Goal: Find specific page/section: Find specific page/section

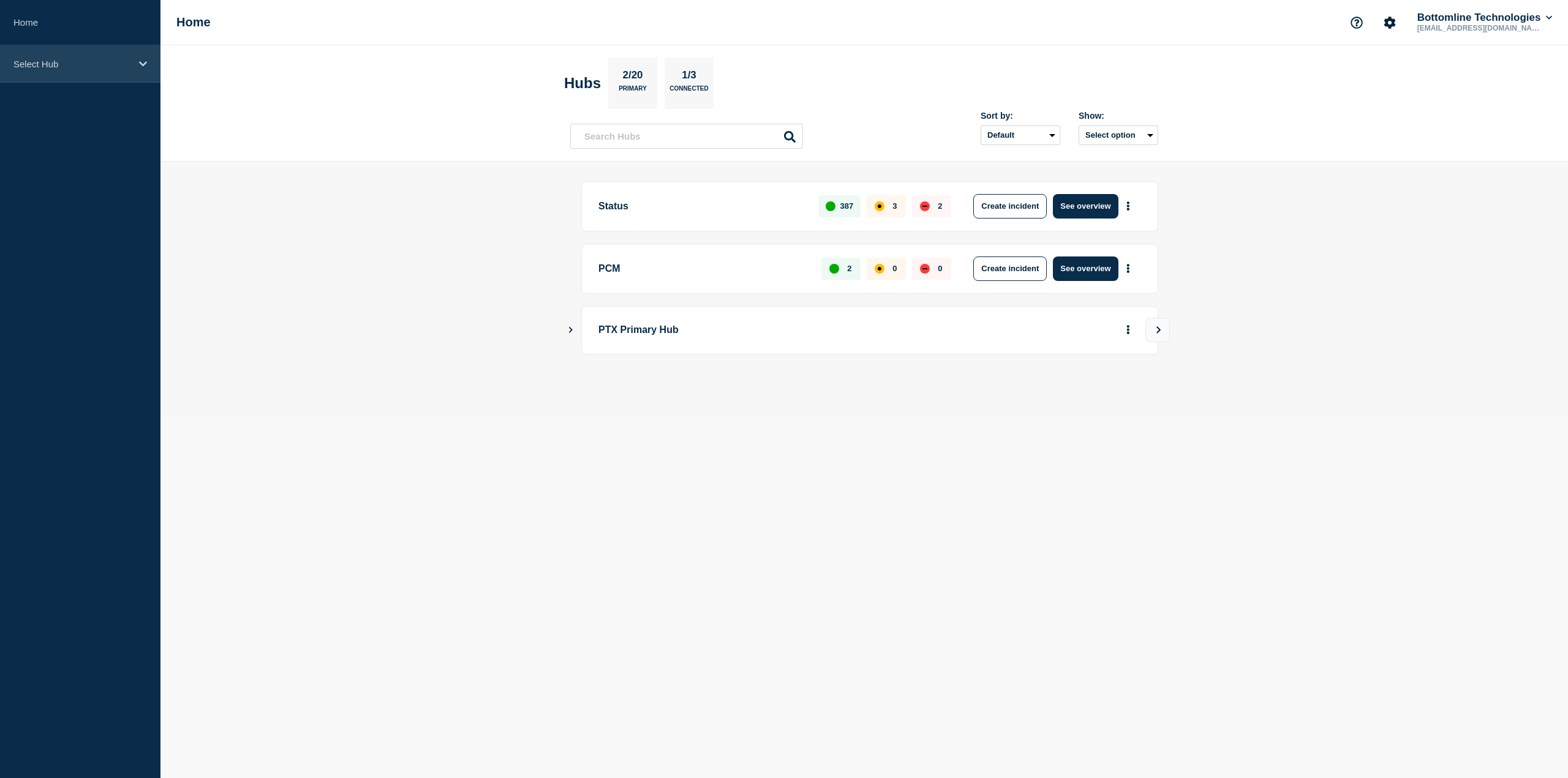
click at [158, 46] on div "Select Hub" at bounding box center [80, 64] width 161 height 38
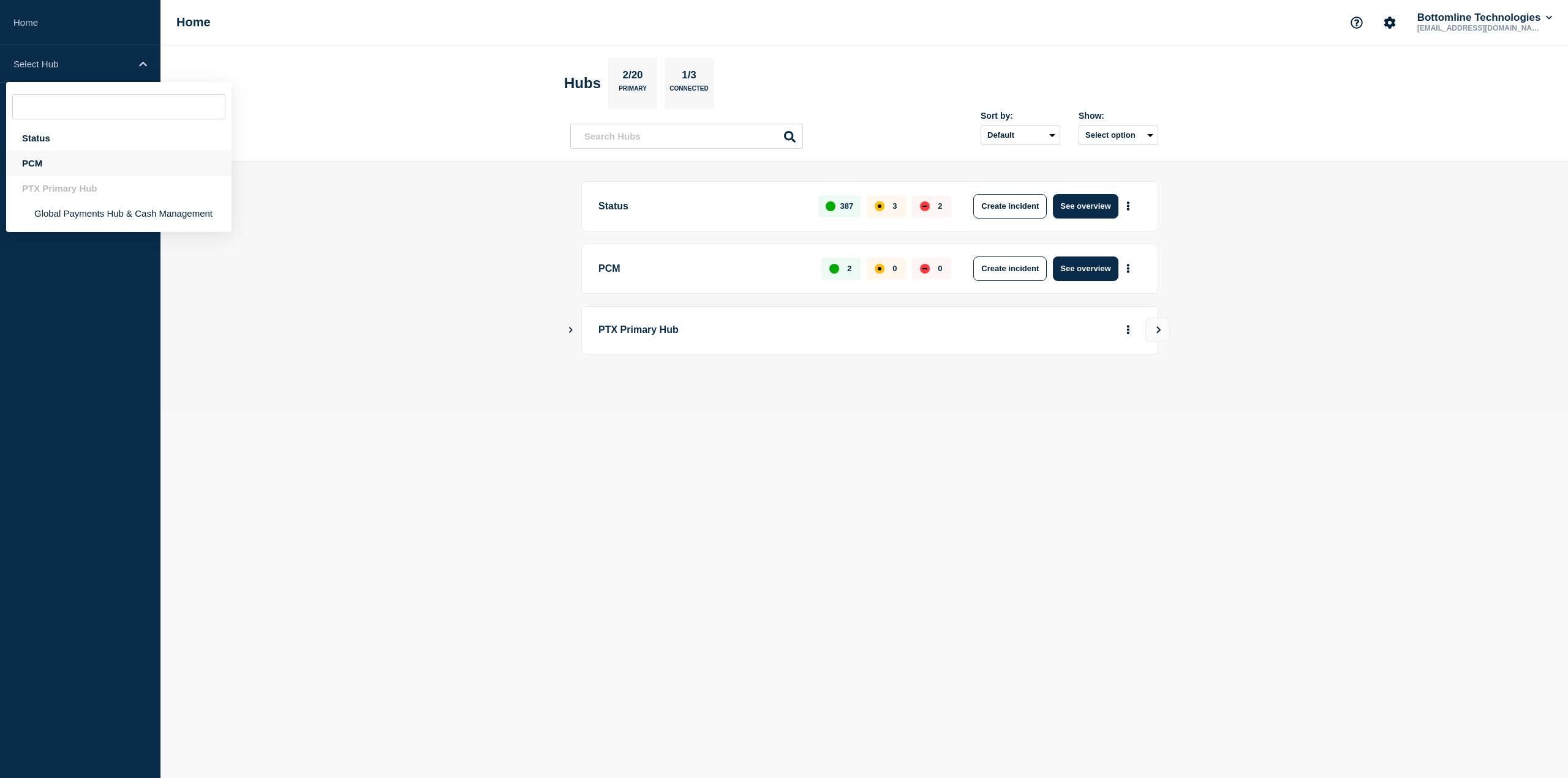
click at [134, 157] on div "PCM" at bounding box center [118, 163] width 225 height 25
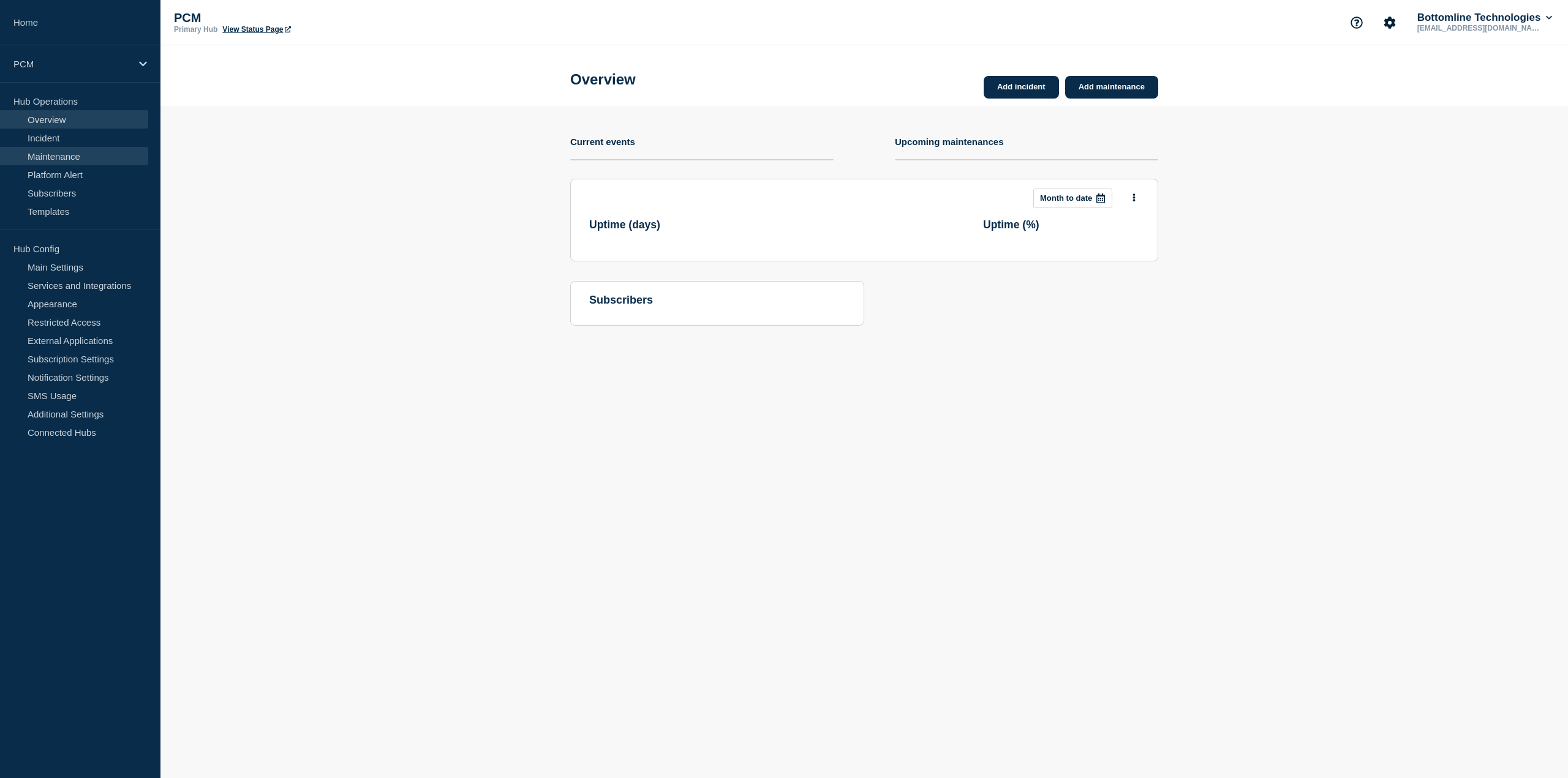
click at [70, 157] on link "Maintenance" at bounding box center [74, 156] width 148 height 18
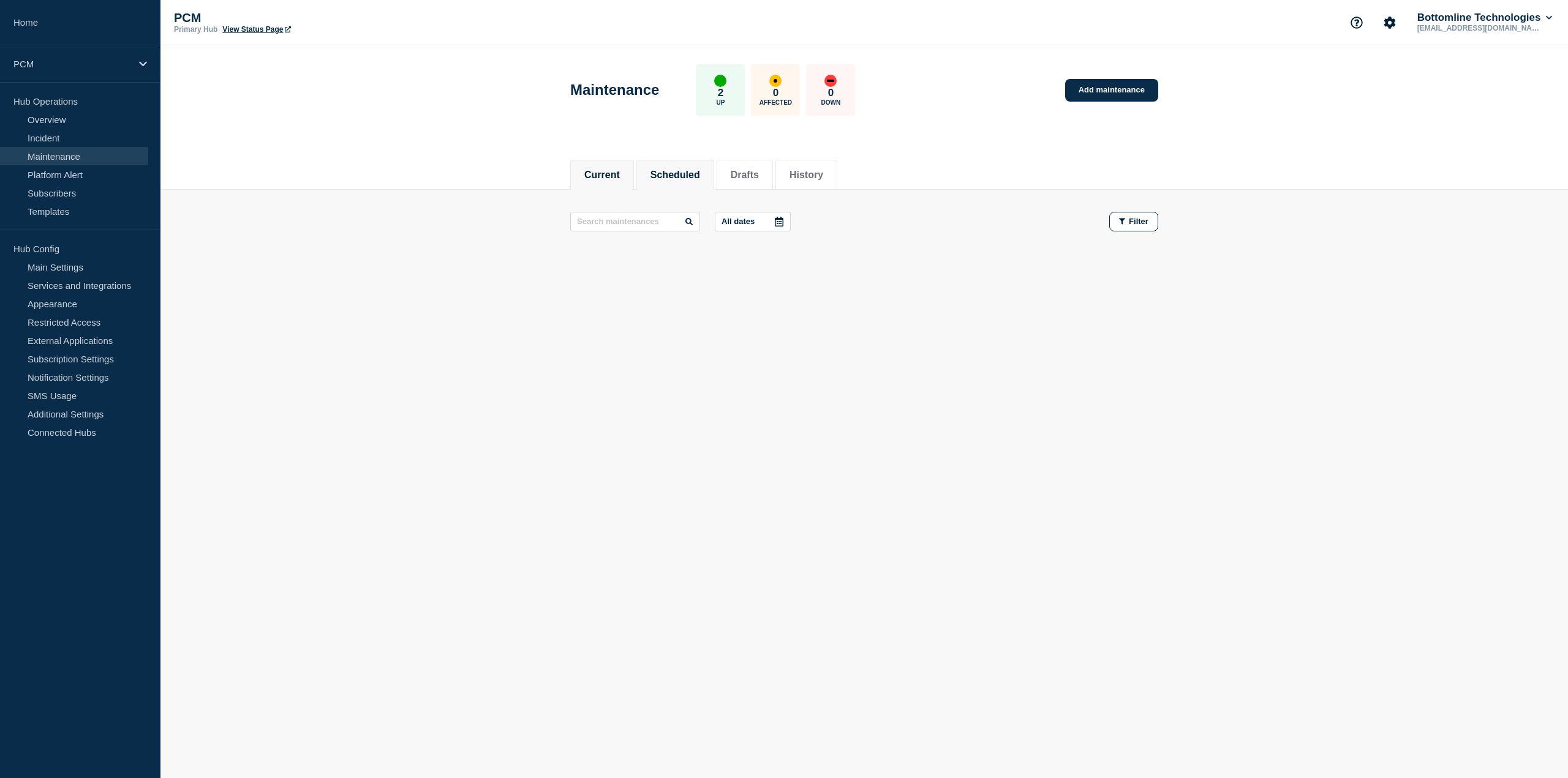
click at [699, 171] on button "Scheduled" at bounding box center [675, 175] width 49 height 11
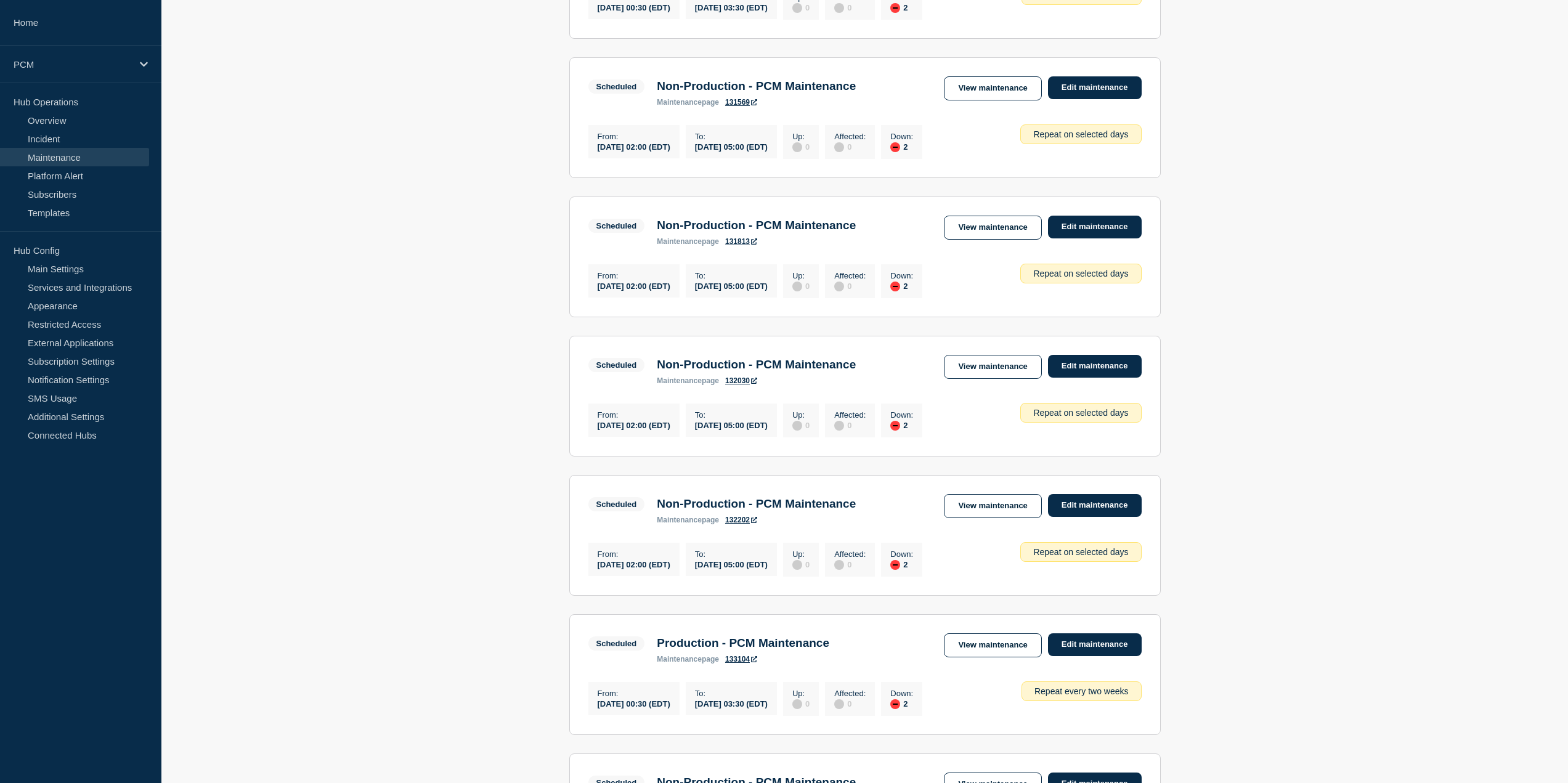
scroll to position [1063, 0]
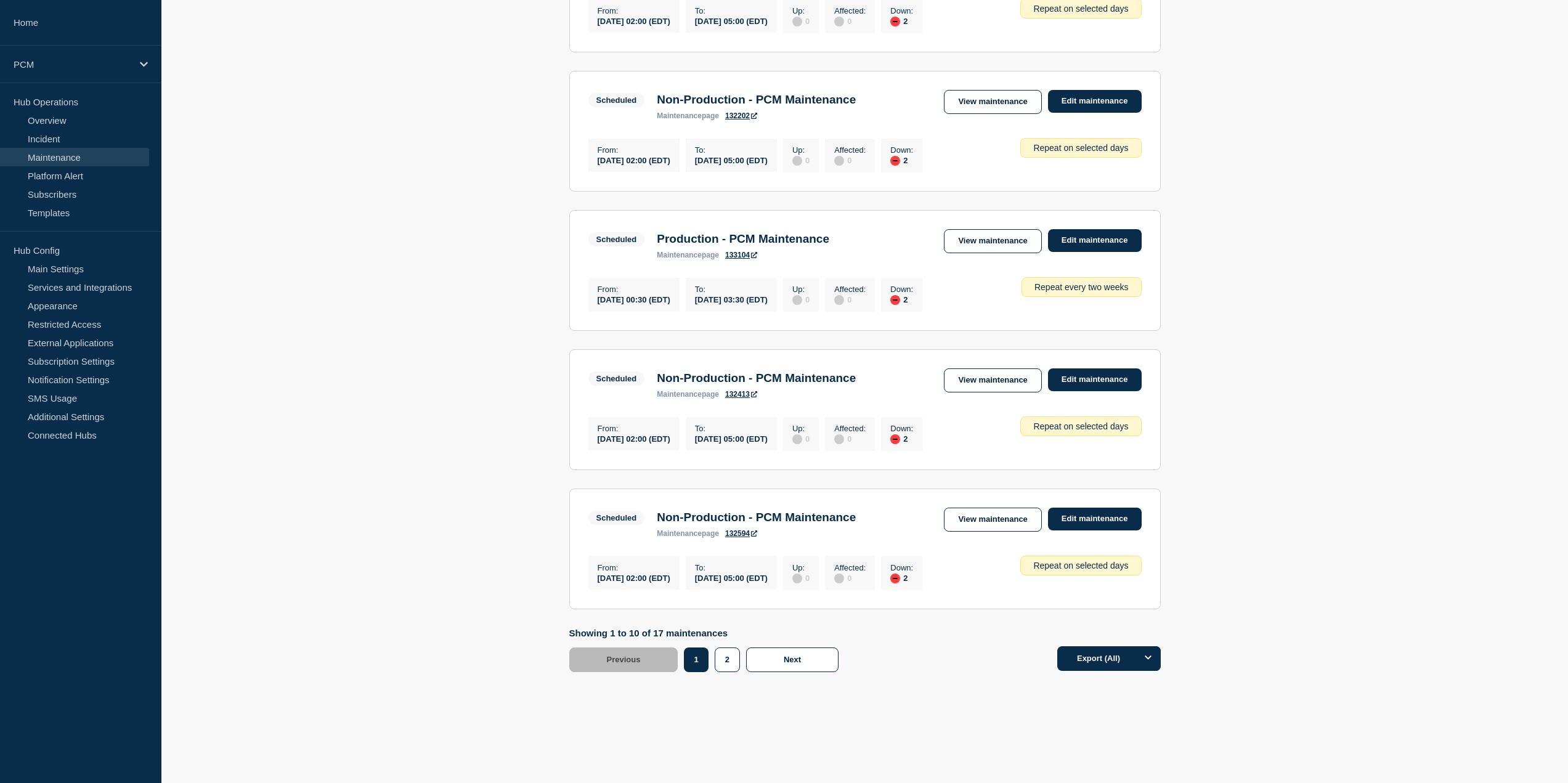
drag, startPoint x: 535, startPoint y: 195, endPoint x: 629, endPoint y: 437, distance: 259.6
click at [727, 660] on button "2" at bounding box center [727, 660] width 25 height 25
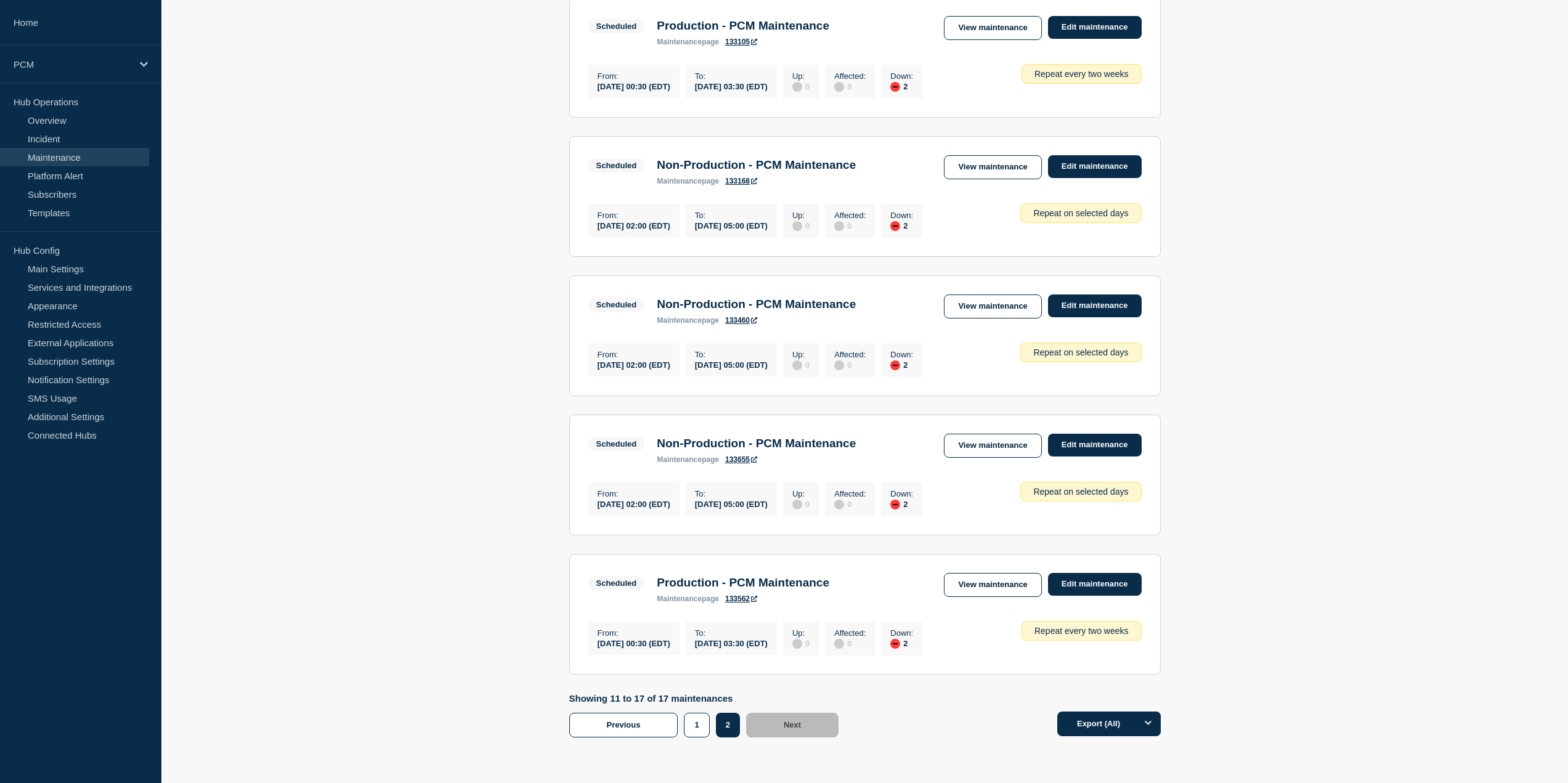
scroll to position [263, 0]
